Goal: Task Accomplishment & Management: Use online tool/utility

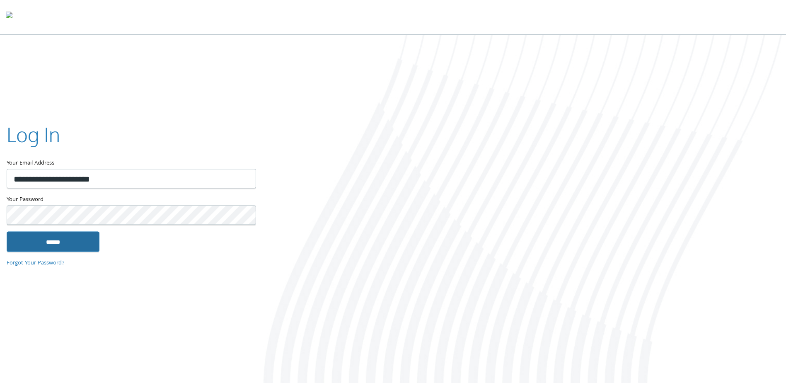
click at [82, 247] on input "******" at bounding box center [53, 242] width 93 height 20
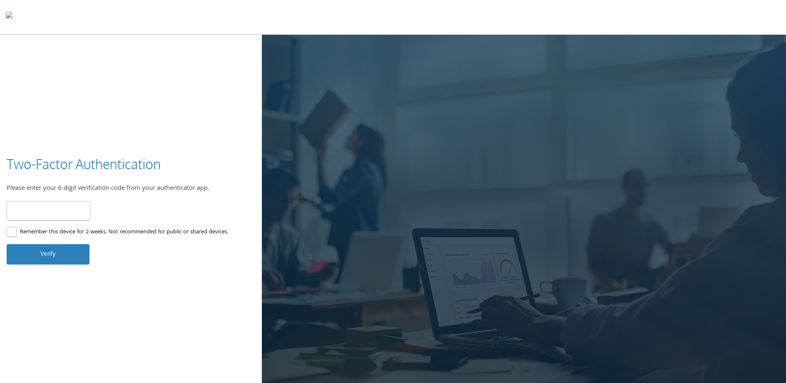
click at [62, 209] on input "number" at bounding box center [49, 210] width 84 height 19
type input "*"
type input "******"
